Goal: Book appointment/travel/reservation

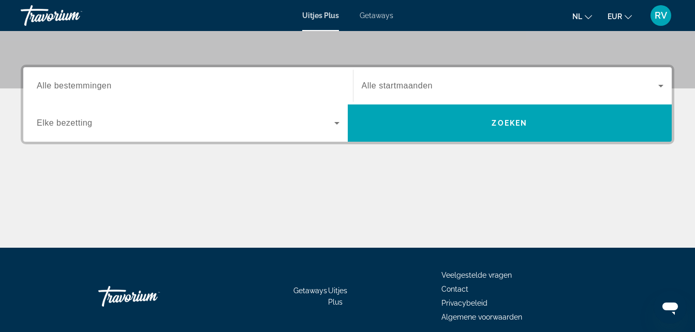
scroll to position [248, 0]
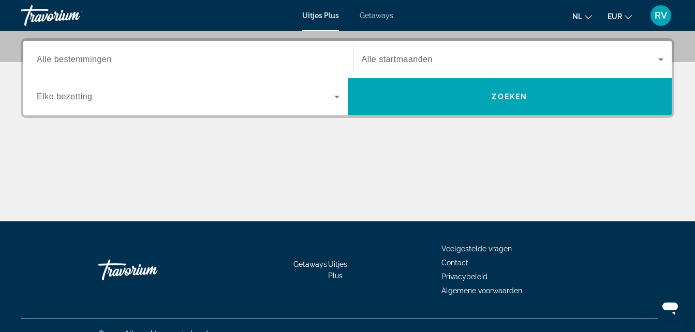
click at [98, 62] on span "Alle bestemmingen" at bounding box center [74, 59] width 75 height 9
click at [98, 62] on input "Destination Alle bestemmingen" at bounding box center [188, 60] width 303 height 12
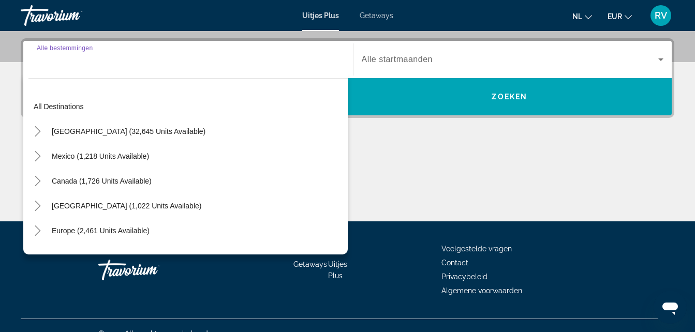
scroll to position [253, 0]
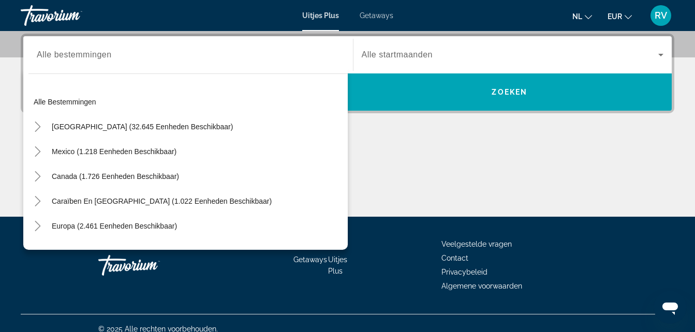
click at [369, 59] on span "Alle startmaanden" at bounding box center [397, 54] width 71 height 9
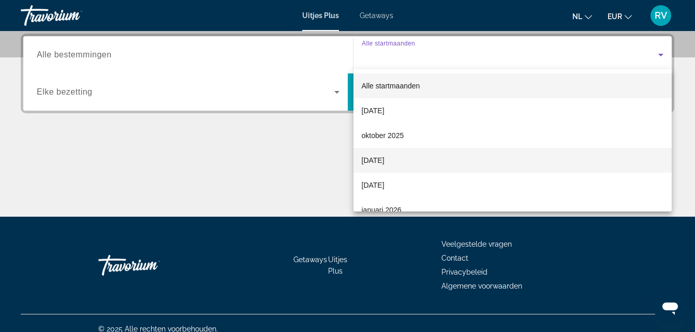
click at [373, 160] on font "[DATE]" at bounding box center [373, 160] width 23 height 8
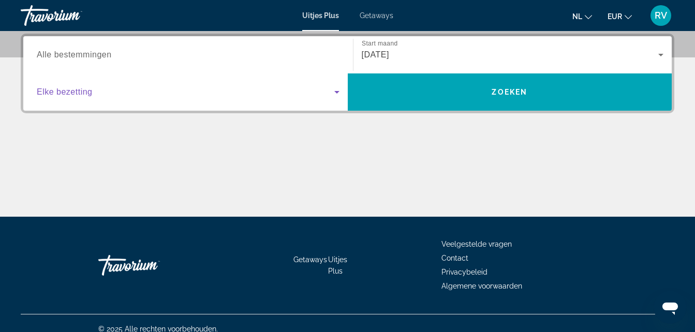
click at [336, 89] on icon "Zoek-widget" at bounding box center [337, 92] width 12 height 12
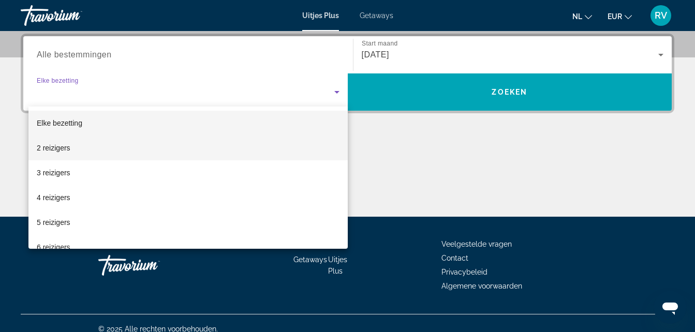
click at [44, 144] on font "2 reizigers" at bounding box center [54, 148] width 34 height 8
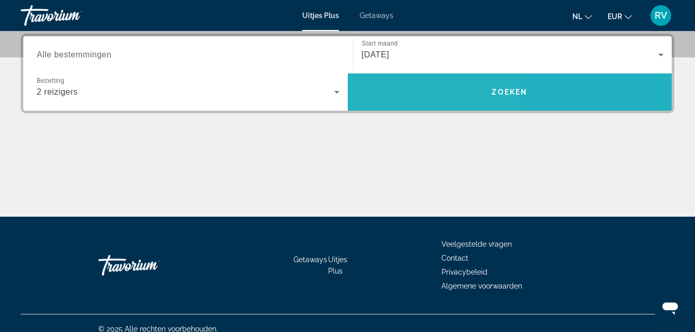
click at [397, 97] on span "Zoek-widget" at bounding box center [510, 92] width 324 height 25
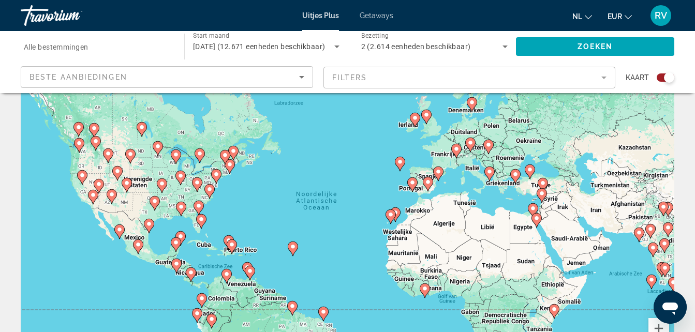
scroll to position [62, 0]
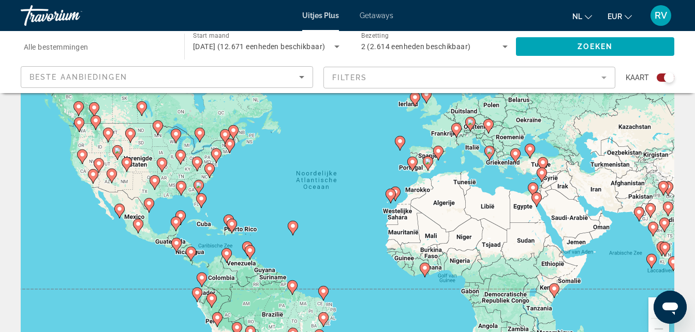
click at [298, 73] on icon "Sorteren op" at bounding box center [301, 77] width 12 height 12
click at [298, 73] on body "Skip to main content Uitjes Plus Getaways Nl English Español Français Italiano …" at bounding box center [347, 104] width 695 height 332
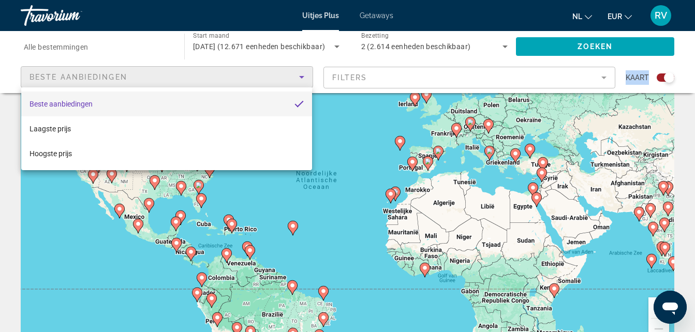
click at [298, 73] on div at bounding box center [347, 166] width 695 height 332
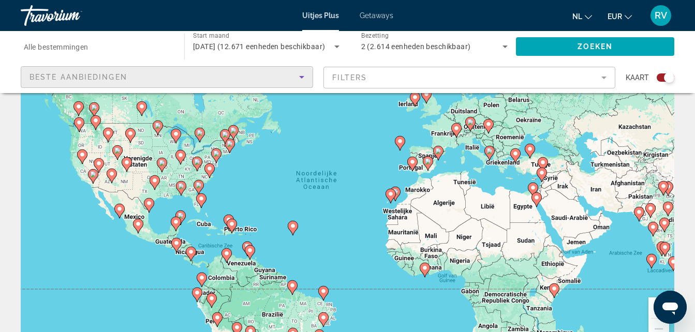
click at [298, 73] on icon "Sorteren op" at bounding box center [301, 77] width 12 height 12
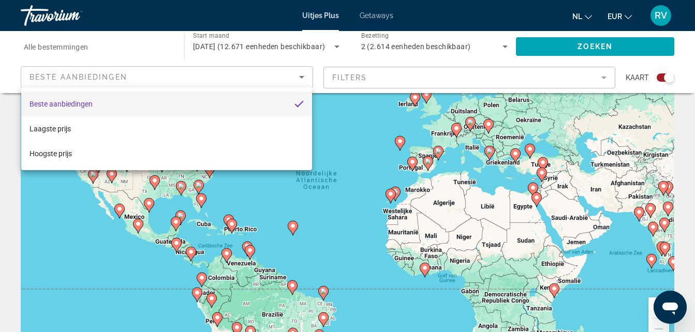
click at [298, 73] on div at bounding box center [347, 166] width 695 height 332
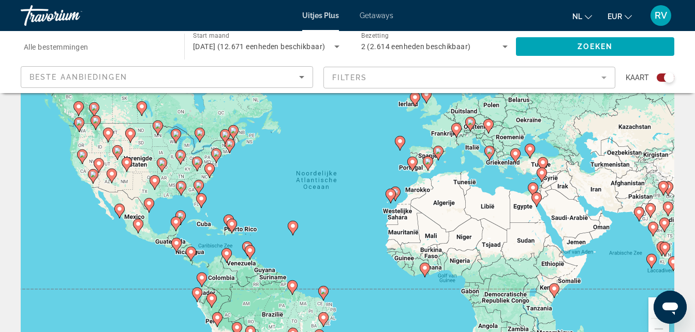
click at [371, 84] on mat-form-field "Filters" at bounding box center [469, 78] width 292 height 22
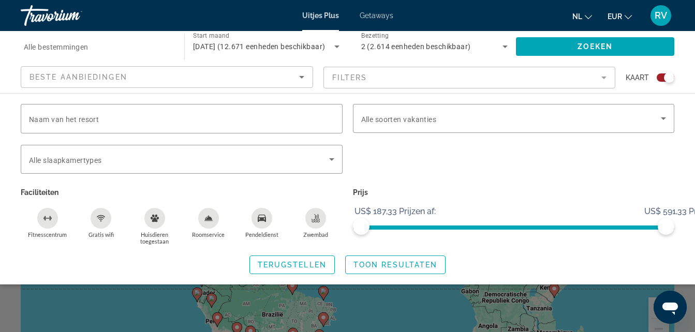
click at [667, 76] on div "Zoek-widget" at bounding box center [669, 77] width 10 height 10
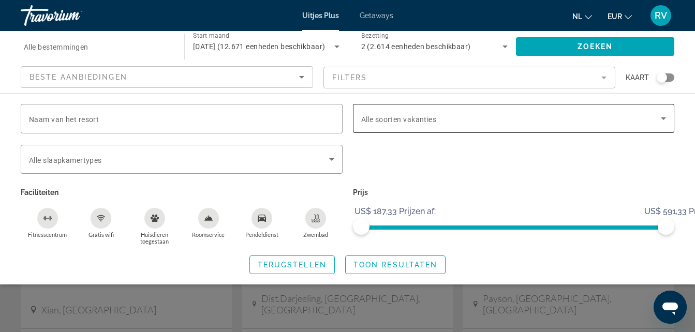
click at [662, 116] on icon "Zoek-widget" at bounding box center [663, 118] width 12 height 12
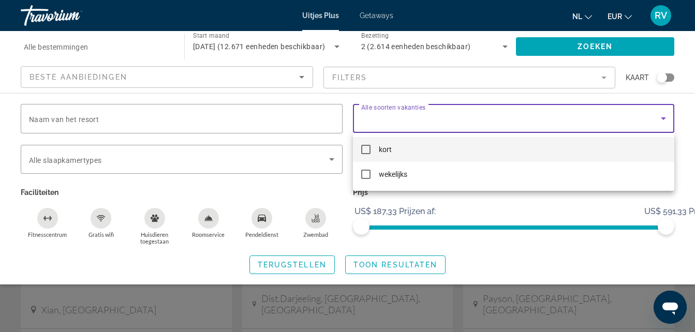
click at [97, 121] on div at bounding box center [347, 166] width 695 height 332
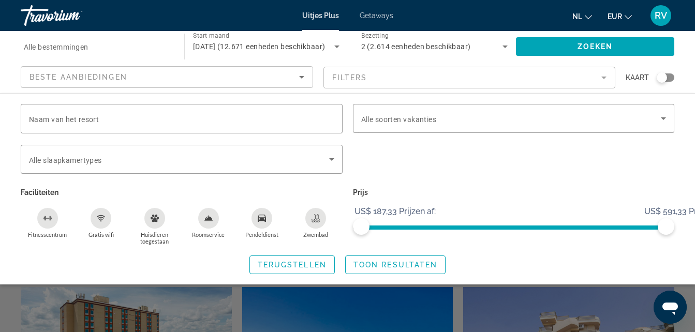
scroll to position [242, 0]
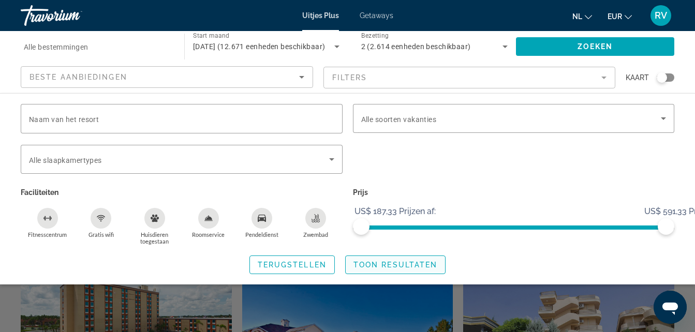
click at [369, 261] on span "Toon resultaten" at bounding box center [395, 265] width 84 height 8
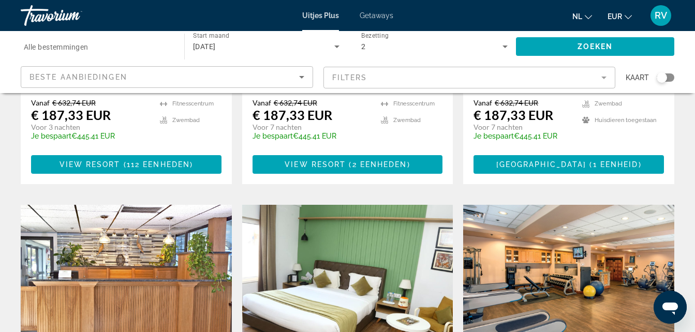
scroll to position [745, 0]
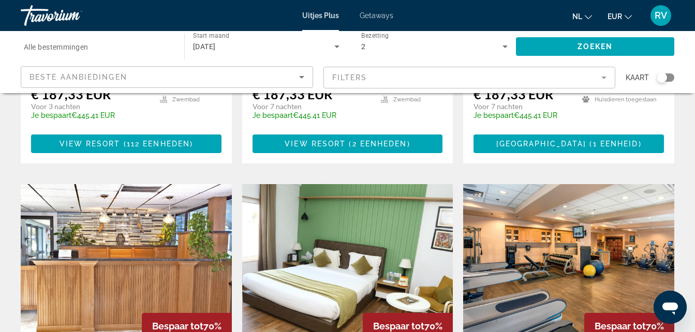
click at [101, 211] on img "Hoofdinhoud" at bounding box center [126, 267] width 211 height 166
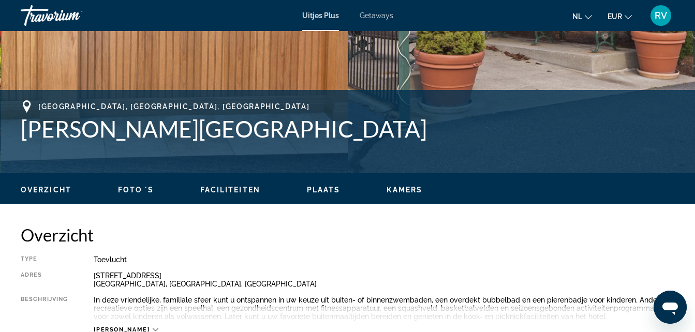
scroll to position [352, 0]
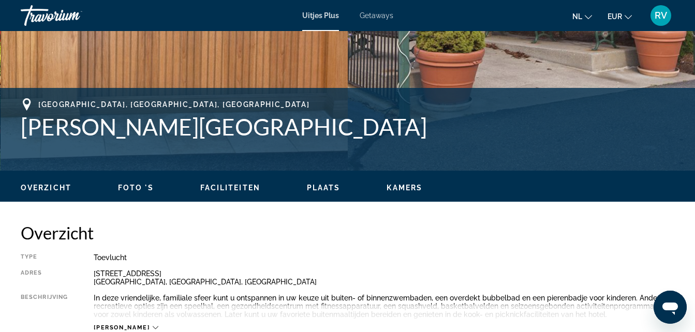
click at [374, 21] on div "Uitjes Plus Getaways Nl English Español Français Italiano Português русский EUR…" at bounding box center [347, 15] width 695 height 27
click at [372, 13] on span "Getaways" at bounding box center [376, 15] width 34 height 8
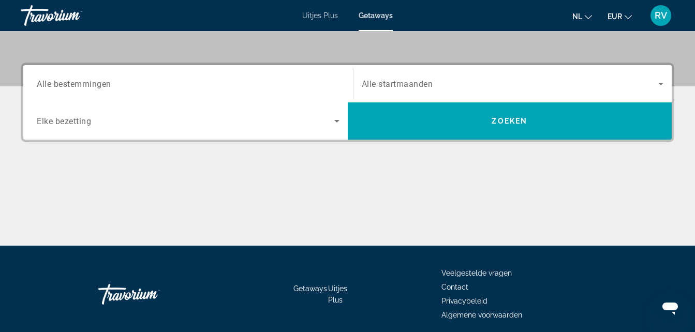
scroll to position [223, 0]
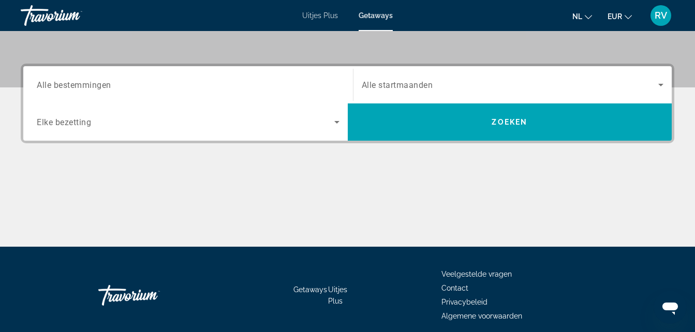
click at [99, 83] on span "Alle bestemmingen" at bounding box center [74, 85] width 74 height 10
click at [99, 83] on input "Destination Alle bestemmingen" at bounding box center [188, 85] width 303 height 12
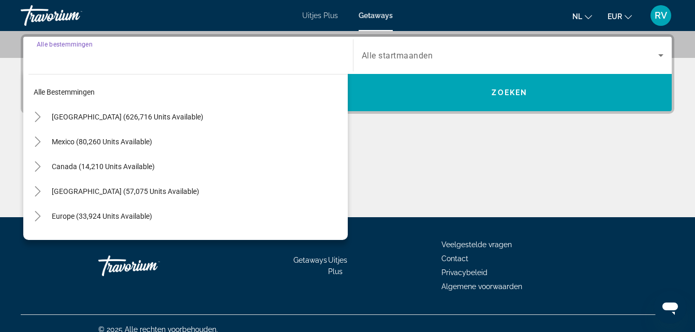
scroll to position [253, 0]
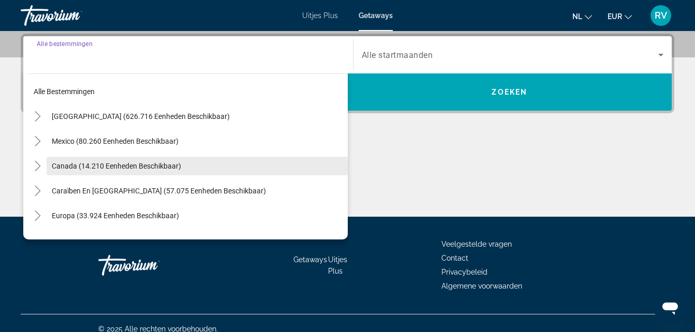
click at [78, 166] on span "Canada (14.210 eenheden beschikbaar)" at bounding box center [116, 166] width 129 height 8
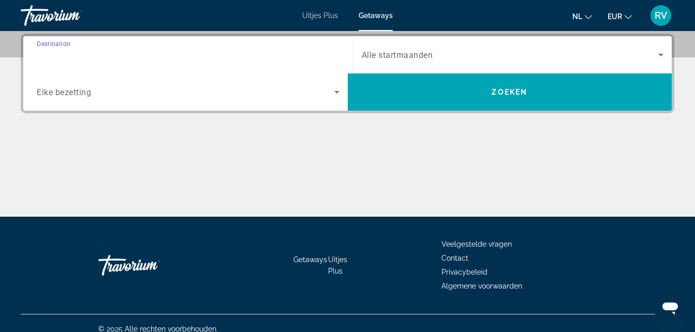
type input "**********"
click at [427, 51] on span "Alle startmaanden" at bounding box center [397, 55] width 71 height 10
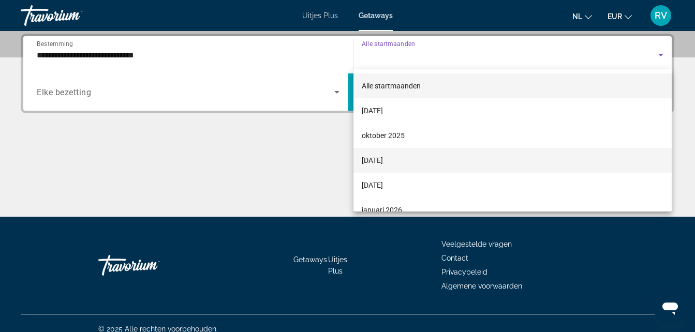
click at [407, 154] on mat-option "[DATE]" at bounding box center [512, 160] width 319 height 25
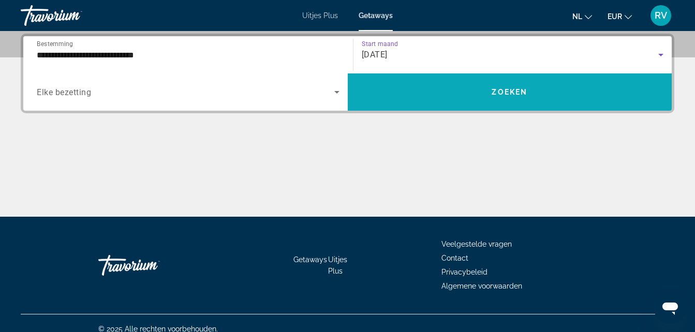
click at [490, 103] on span "Zoek-widget" at bounding box center [510, 92] width 324 height 25
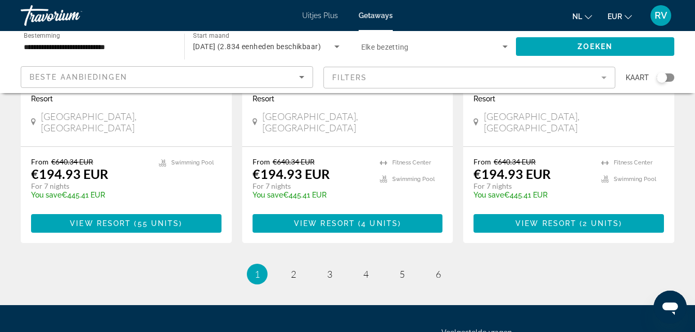
scroll to position [1386, 0]
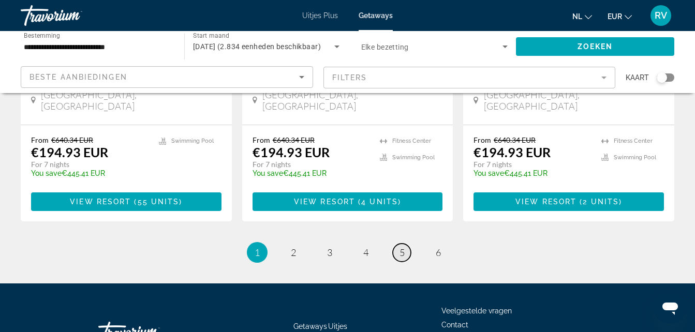
click at [402, 247] on span "5" at bounding box center [401, 252] width 5 height 11
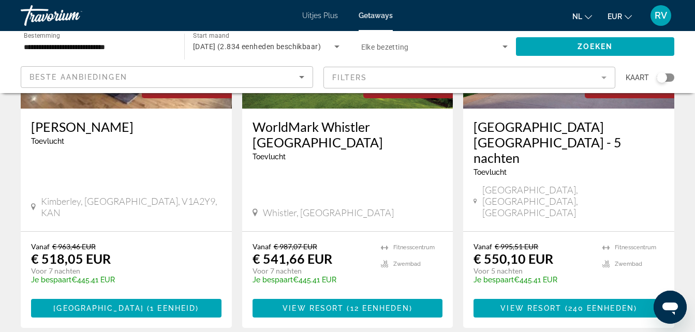
scroll to position [166, 0]
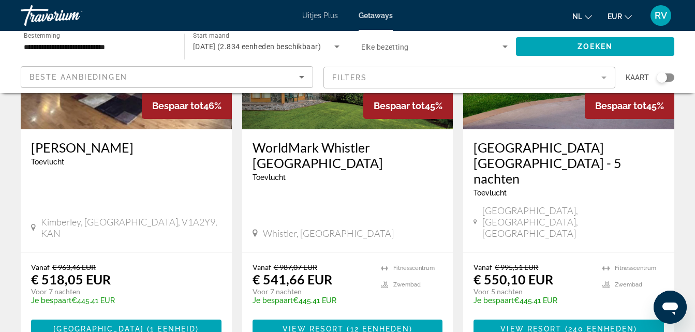
click at [574, 154] on h3 "[GEOGRAPHIC_DATA] [GEOGRAPHIC_DATA] - 5 nachten" at bounding box center [568, 163] width 190 height 47
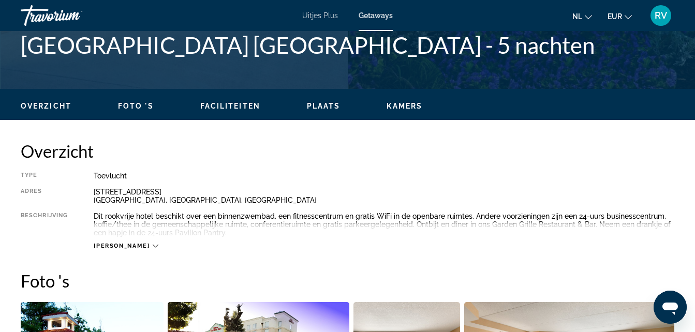
scroll to position [434, 0]
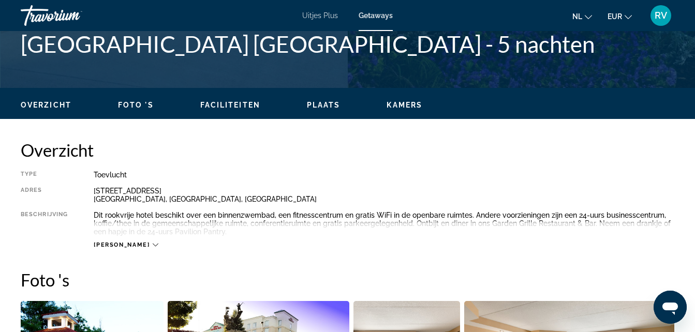
click at [153, 246] on icon "Hoofdinhoud" at bounding box center [156, 245] width 6 height 6
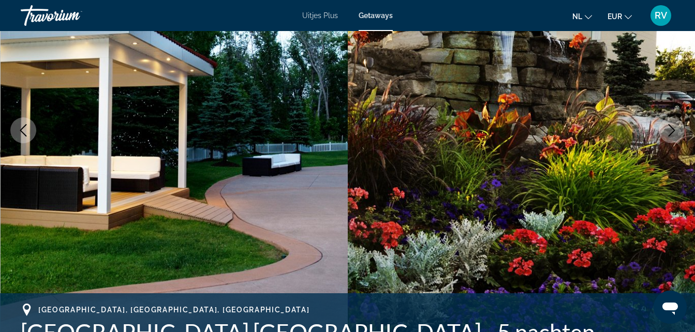
scroll to position [124, 0]
